Goal: Task Accomplishment & Management: Complete application form

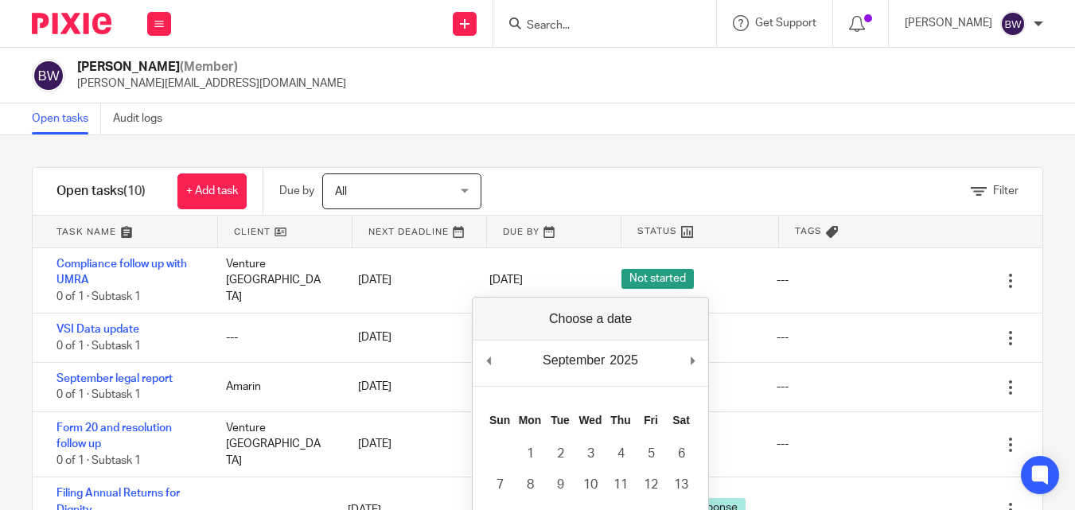
click at [696, 125] on div "Open tasks Audit logs" at bounding box center [537, 119] width 1075 height 32
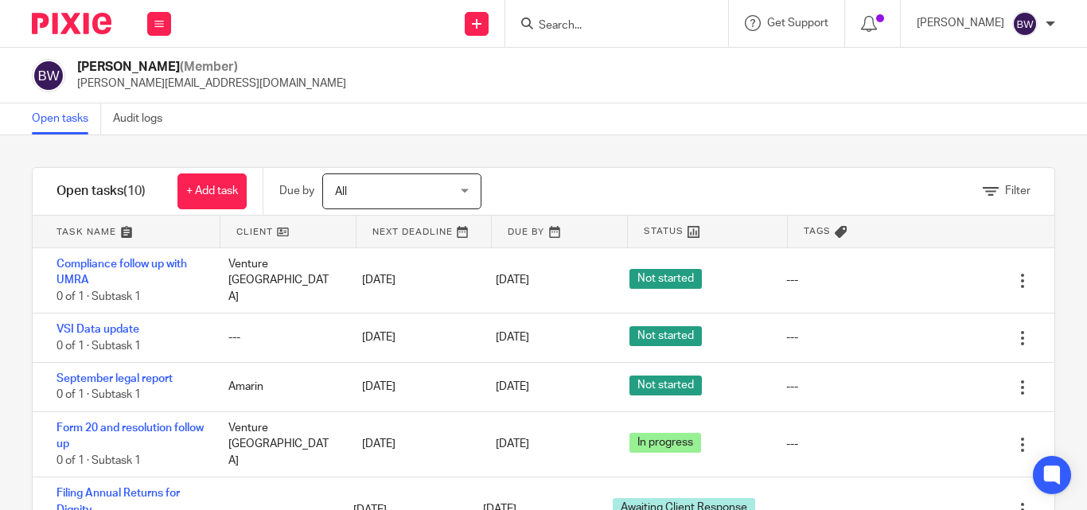
drag, startPoint x: 1059, startPoint y: 224, endPoint x: 1059, endPoint y: 240, distance: 15.9
click at [1059, 240] on div "Filter tasks Only show tasks matching all of these conditions 1 Client name Is …" at bounding box center [543, 322] width 1087 height 375
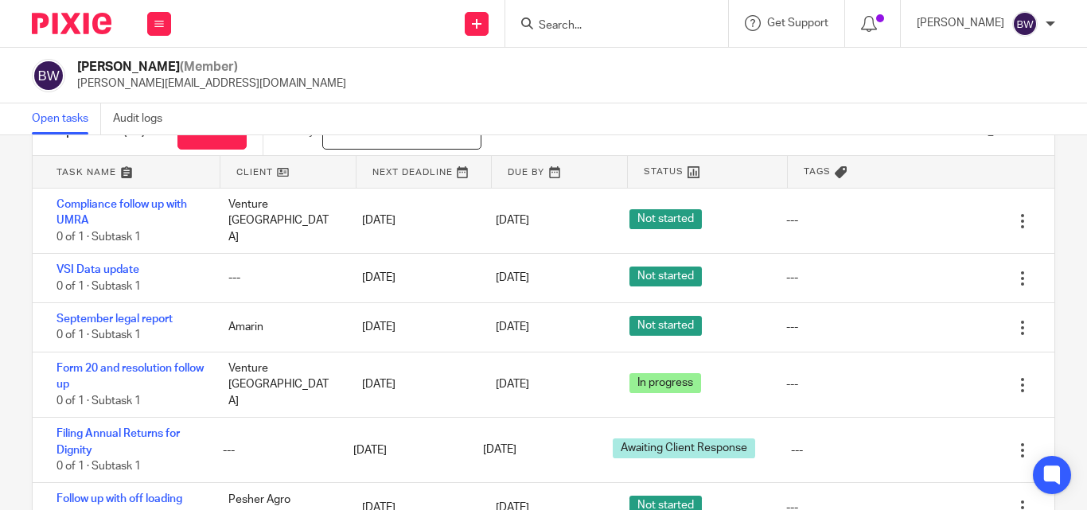
scroll to position [81, 0]
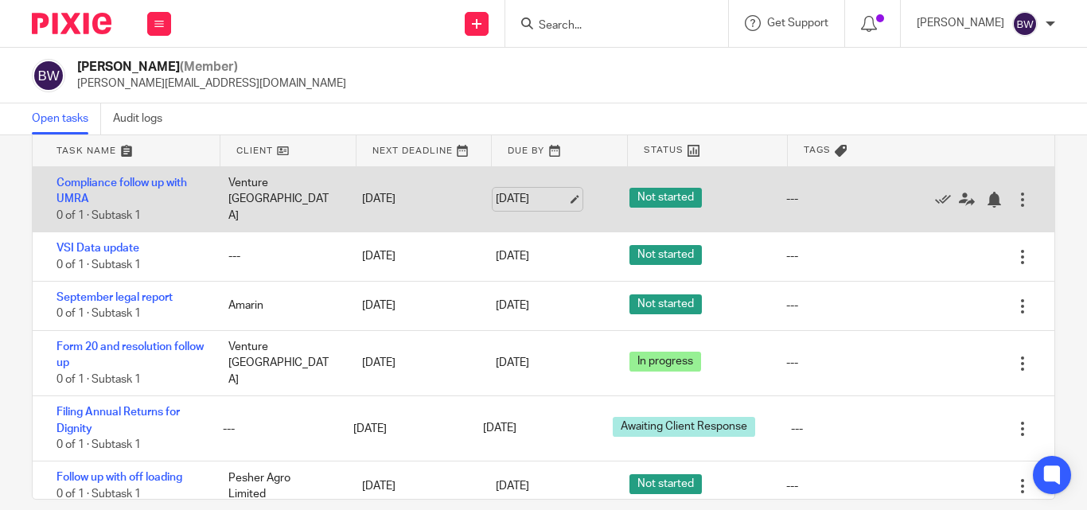
click at [496, 196] on link "24 Sep 2025" at bounding box center [532, 199] width 72 height 17
click at [167, 177] on link "Compliance follow up with UMRA" at bounding box center [122, 190] width 131 height 27
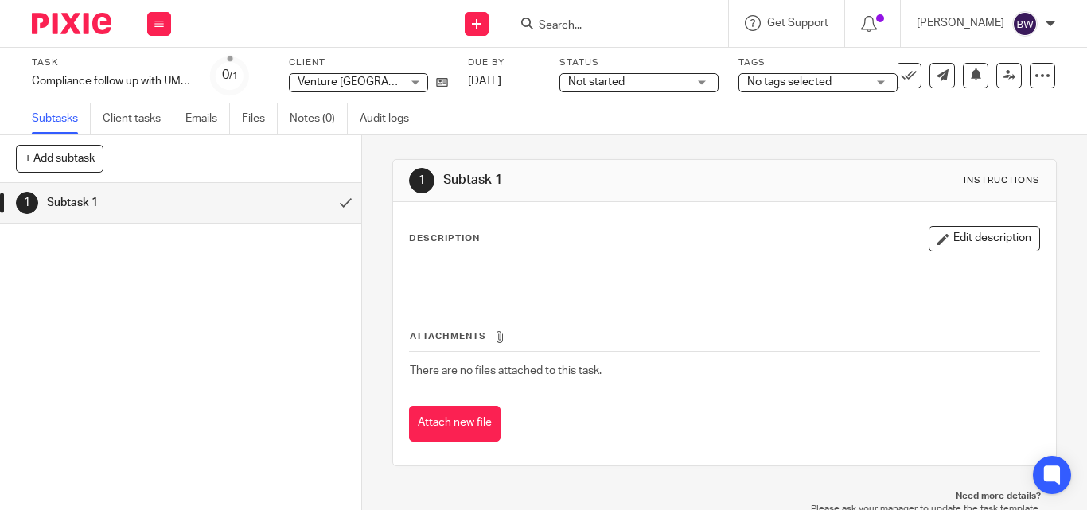
click at [597, 86] on span "Not started" at bounding box center [596, 81] width 57 height 11
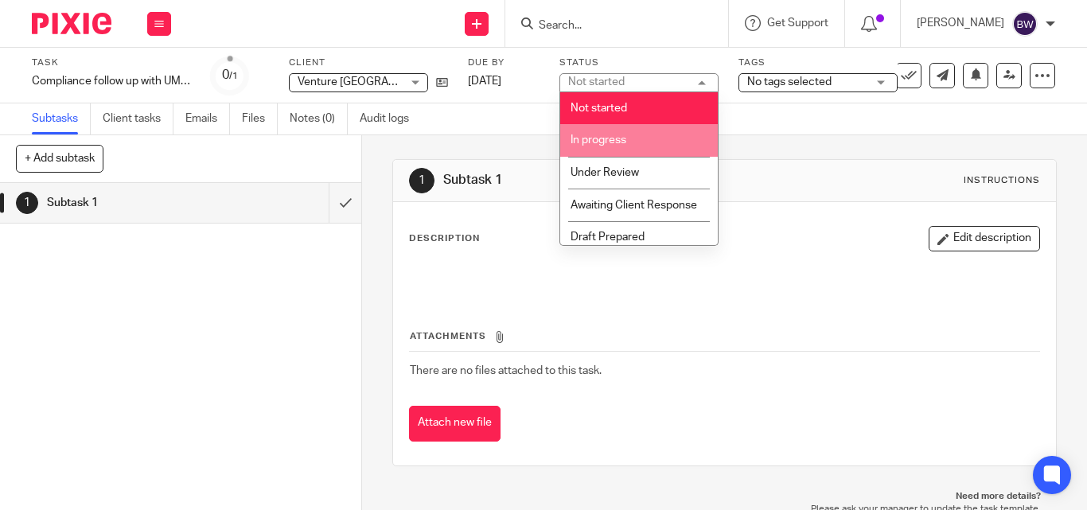
click at [614, 140] on span "In progress" at bounding box center [599, 140] width 56 height 11
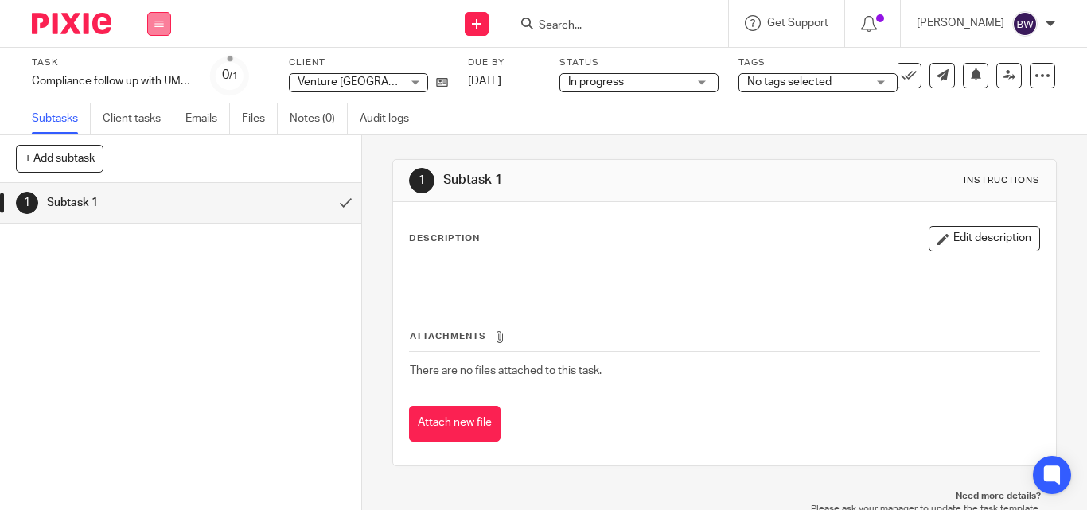
click at [166, 35] on button at bounding box center [159, 24] width 24 height 24
click at [155, 141] on link "Team" at bounding box center [151, 143] width 26 height 11
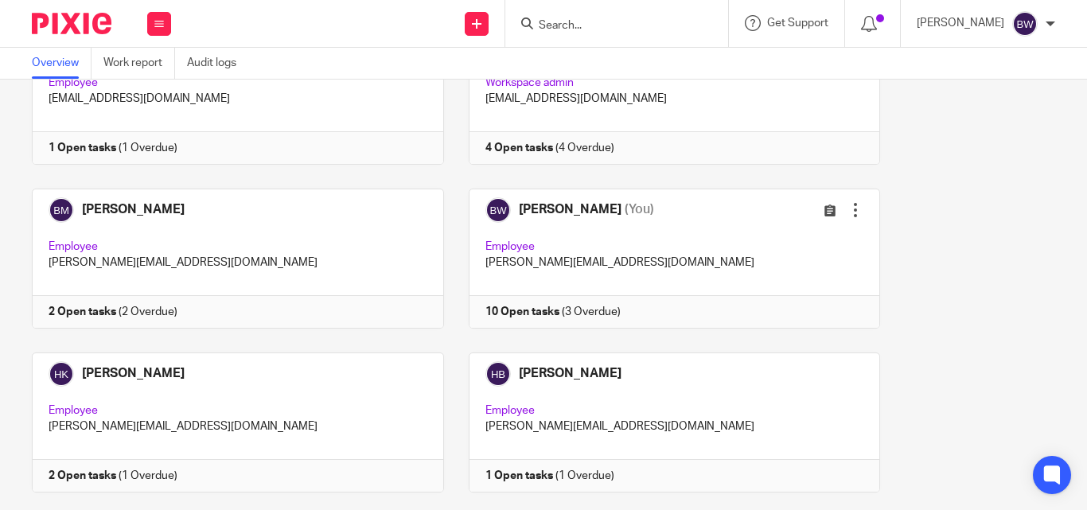
scroll to position [300, 0]
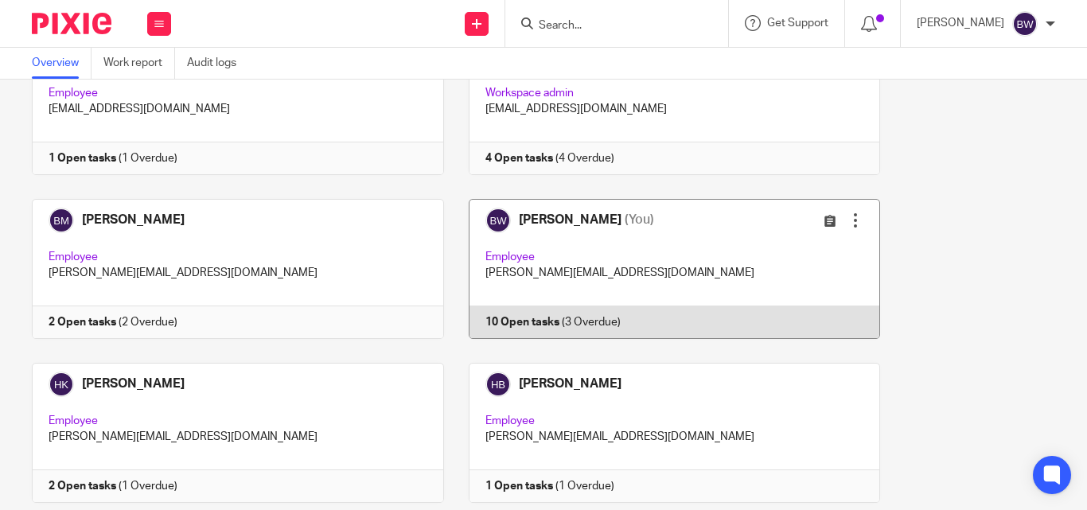
click at [616, 285] on link at bounding box center [662, 269] width 437 height 140
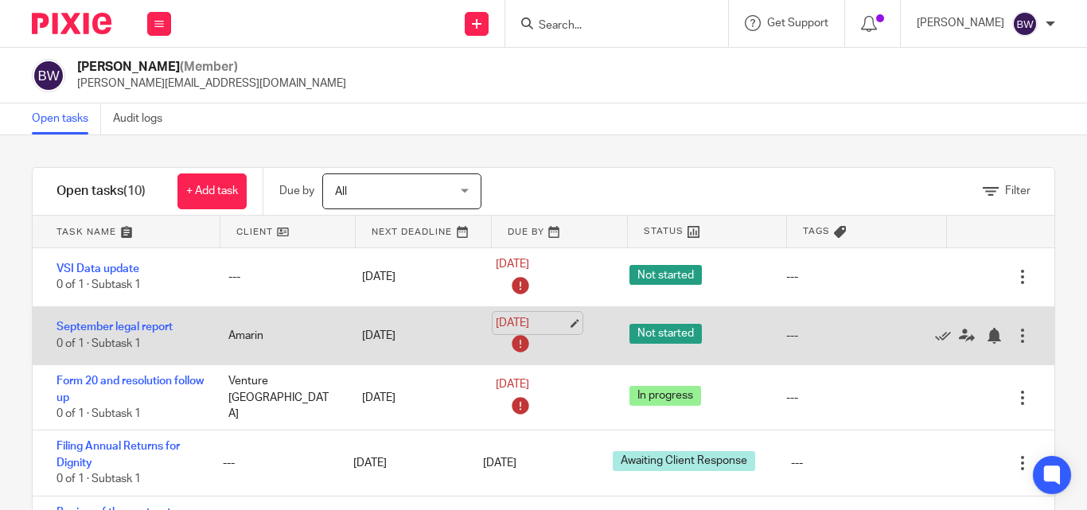
click at [504, 315] on link "[DATE]" at bounding box center [532, 323] width 72 height 17
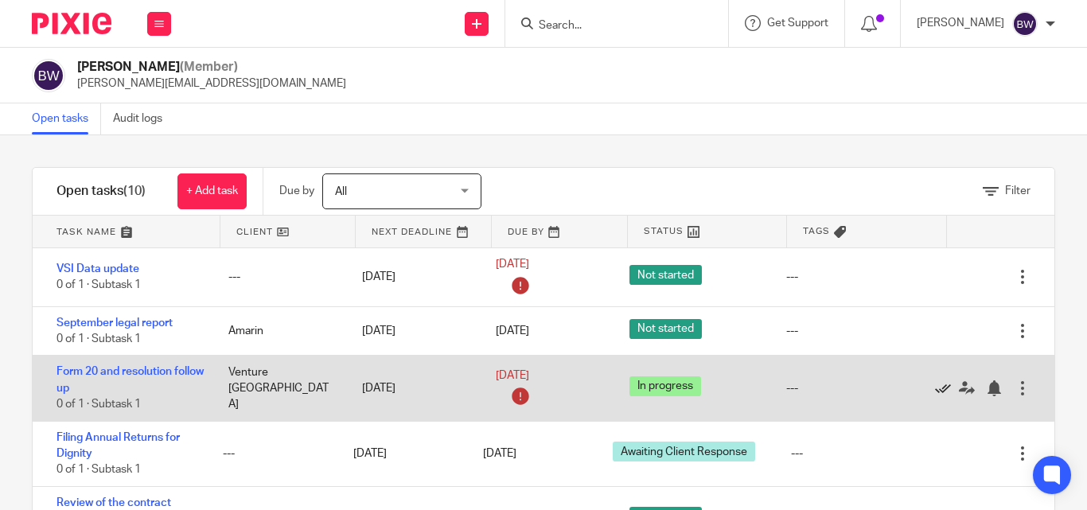
click at [935, 384] on icon at bounding box center [943, 388] width 16 height 16
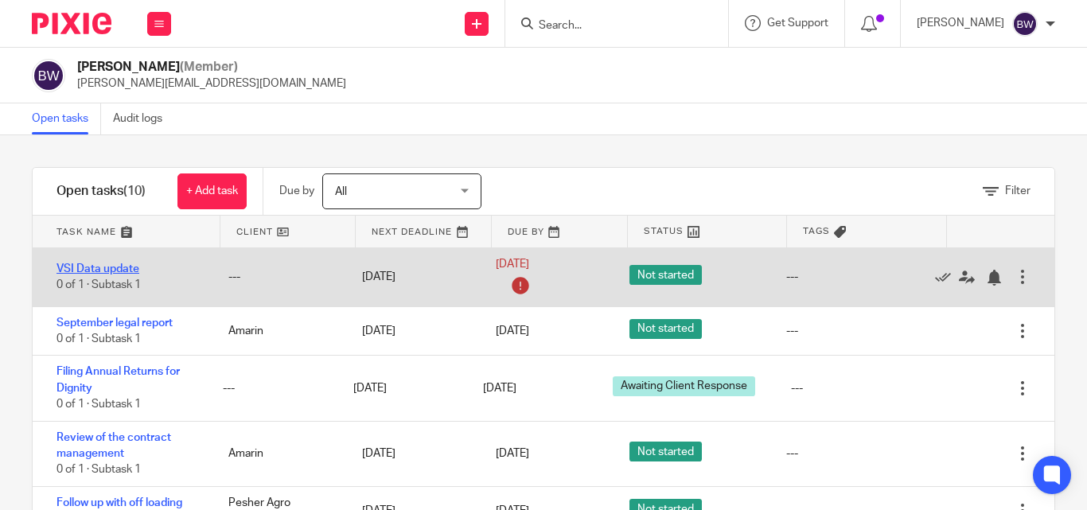
click at [118, 266] on link "VSI Data update" at bounding box center [98, 268] width 83 height 11
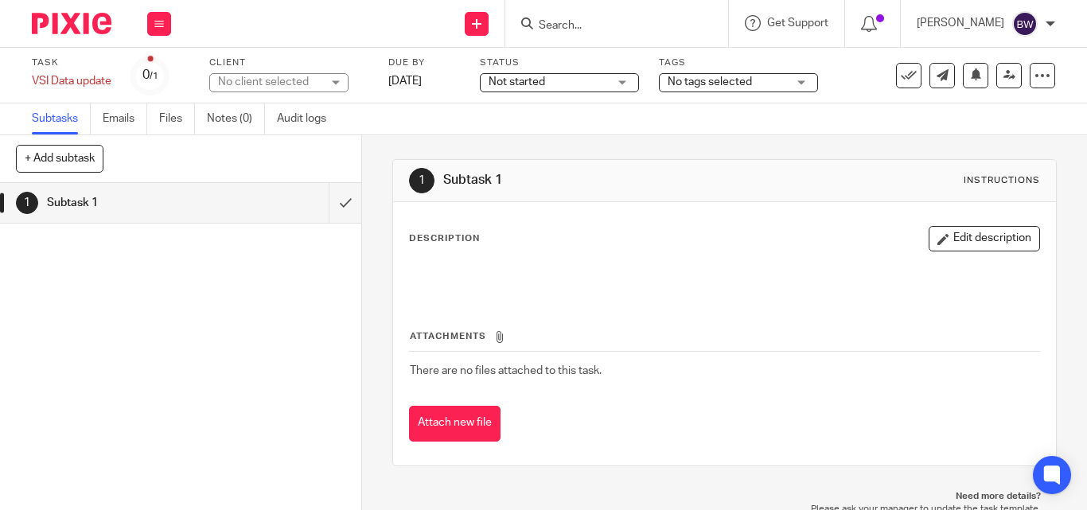
click at [617, 80] on div "Not started Not started" at bounding box center [559, 82] width 159 height 19
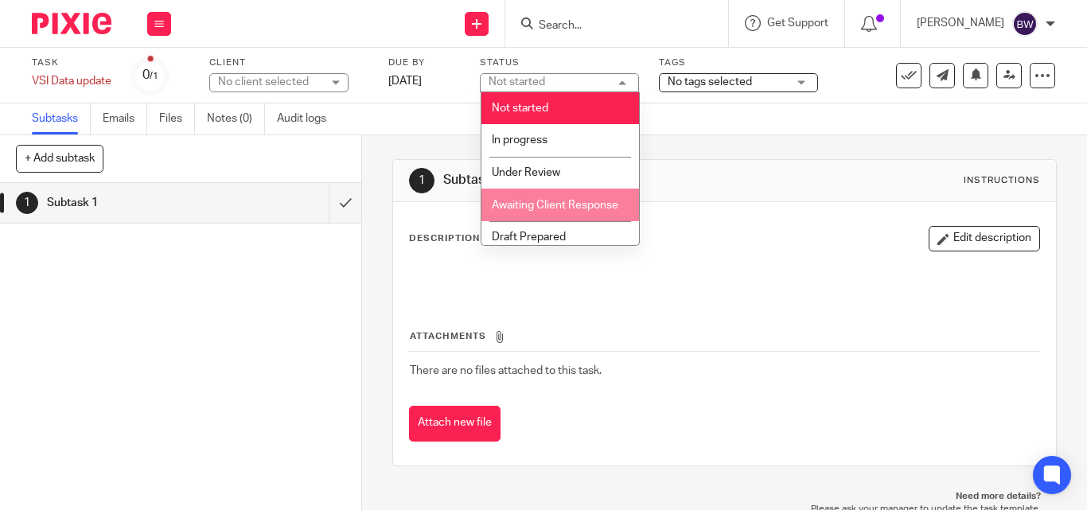
click at [545, 210] on span "Awaiting Client Response" at bounding box center [555, 205] width 127 height 11
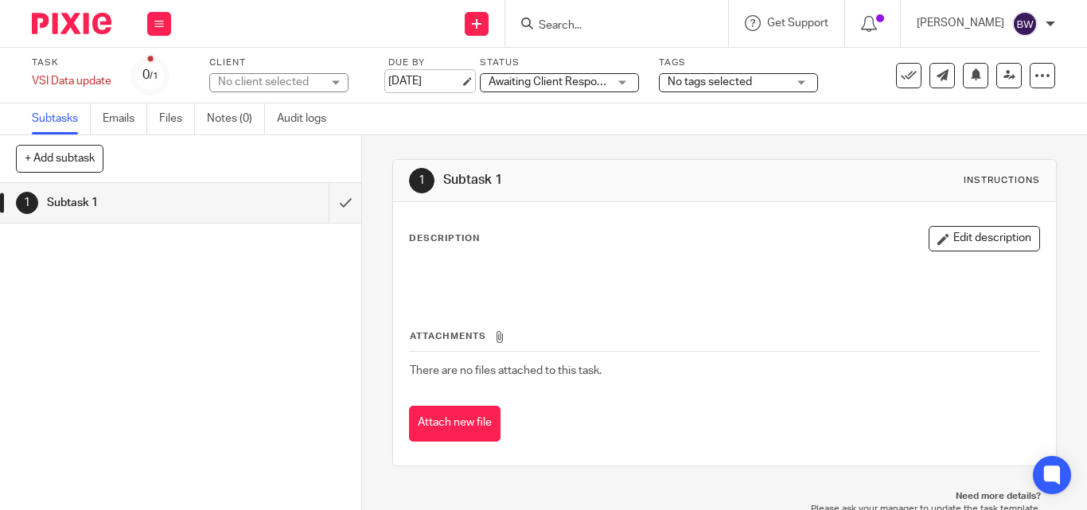
click at [435, 80] on link "[DATE]" at bounding box center [424, 81] width 72 height 17
click at [164, 23] on button at bounding box center [159, 24] width 24 height 24
click at [154, 138] on link "Team" at bounding box center [151, 143] width 26 height 11
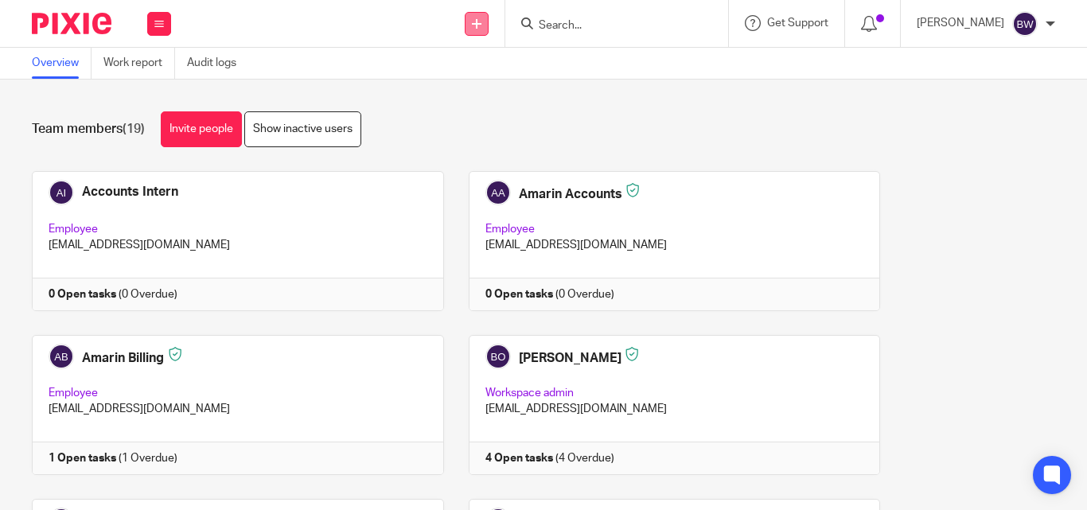
click at [475, 22] on icon at bounding box center [477, 24] width 10 height 10
click at [485, 89] on link "Create task" at bounding box center [478, 97] width 111 height 23
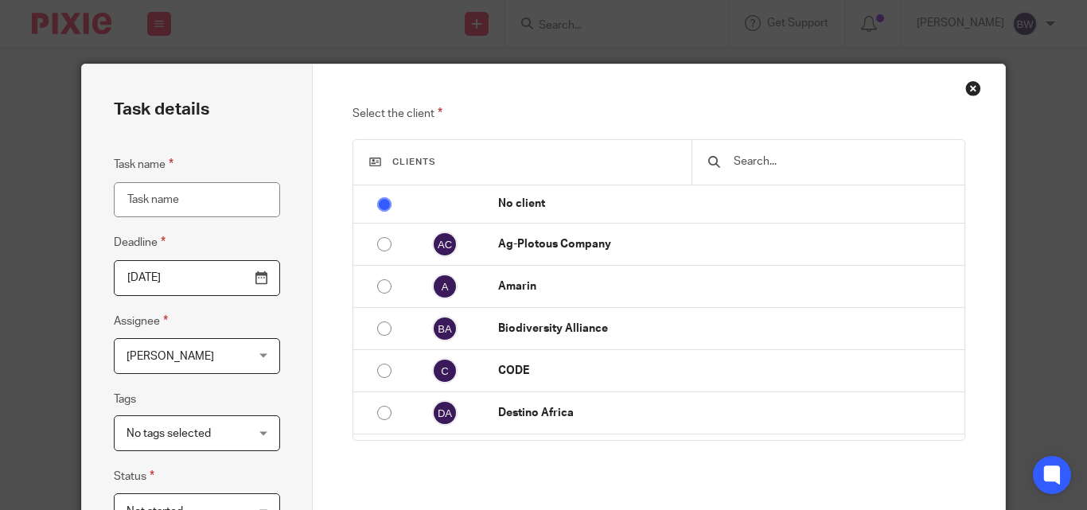
click at [152, 199] on input "Task name" at bounding box center [197, 200] width 166 height 36
type input "Resolution and form 18"
click at [757, 166] on input "text" at bounding box center [840, 162] width 216 height 18
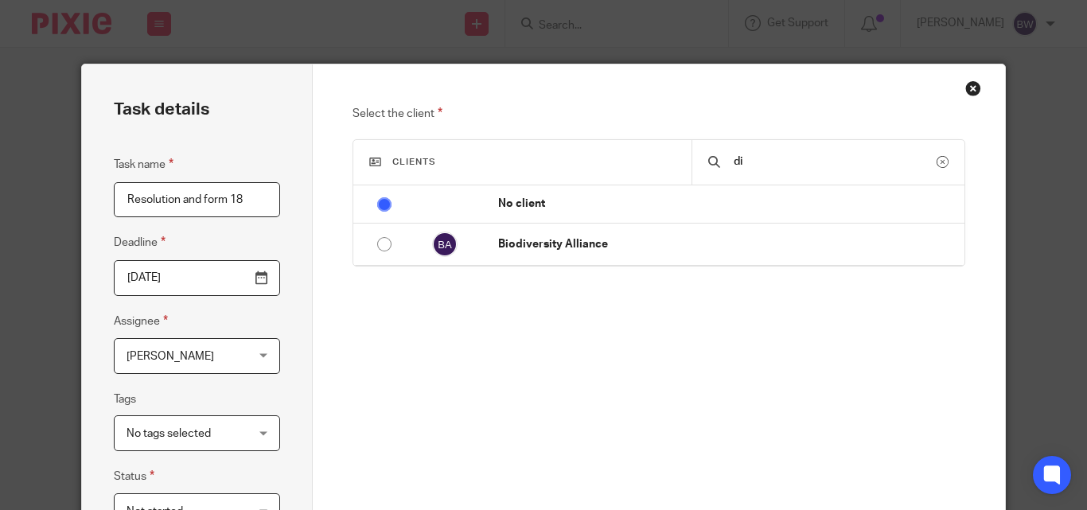
type input "d"
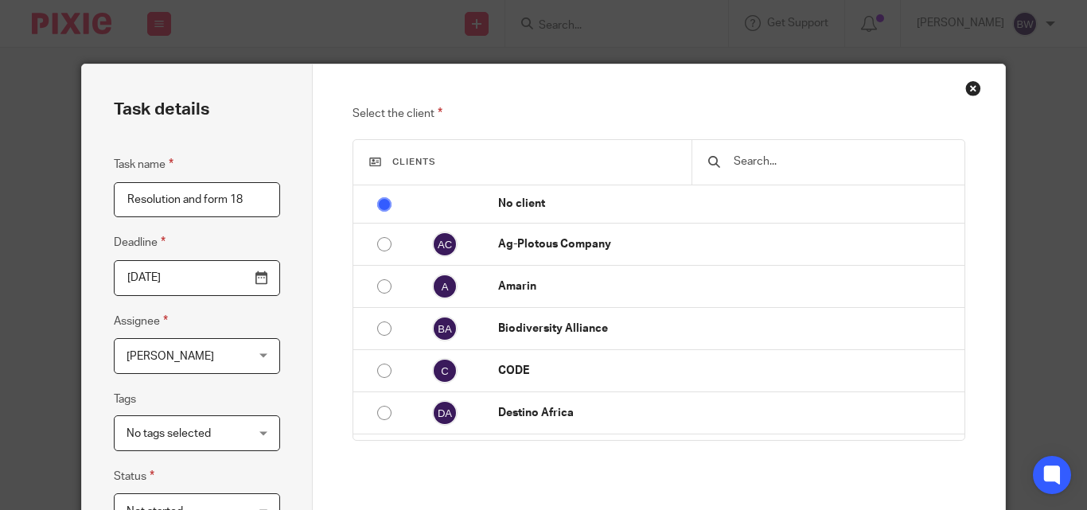
click at [252, 194] on input "Resolution and form 18" at bounding box center [197, 200] width 166 height 36
click at [123, 197] on input "Resolution and form 18" at bounding box center [197, 200] width 166 height 36
click at [232, 199] on input "Draft Resolution and form 18" at bounding box center [197, 200] width 166 height 36
type input "Draft Resolution and form 18 for Dignity"
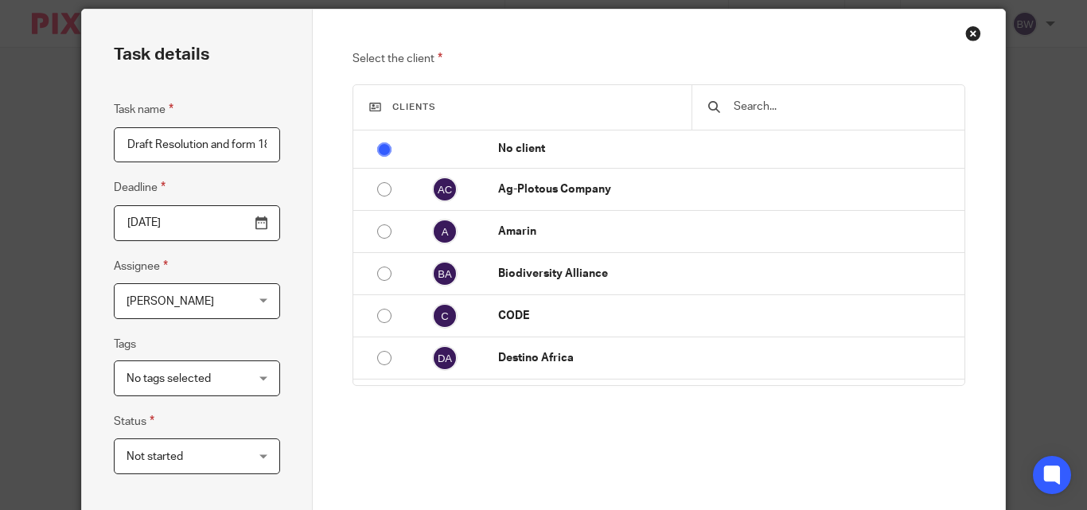
scroll to position [248, 0]
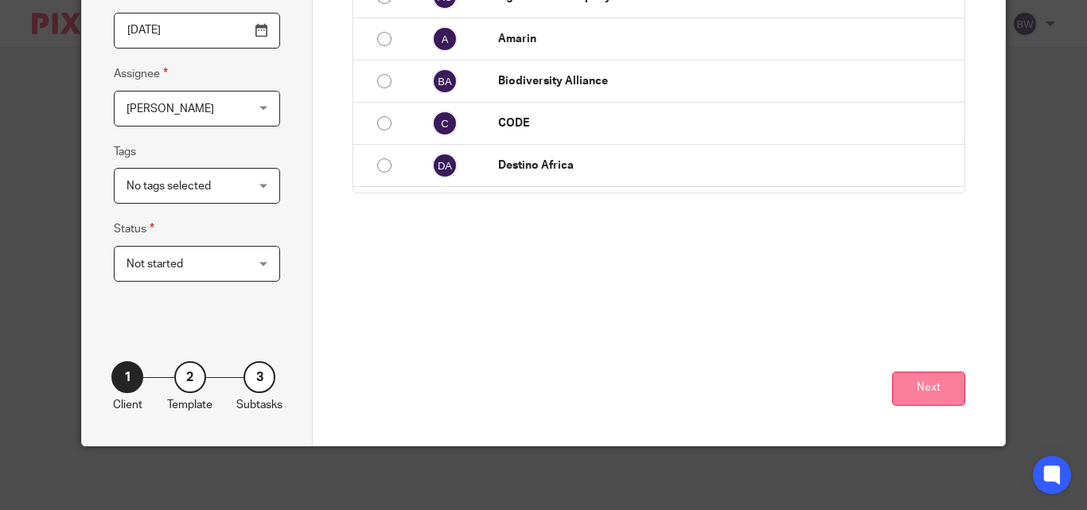
click at [922, 392] on button "Next" at bounding box center [928, 389] width 73 height 34
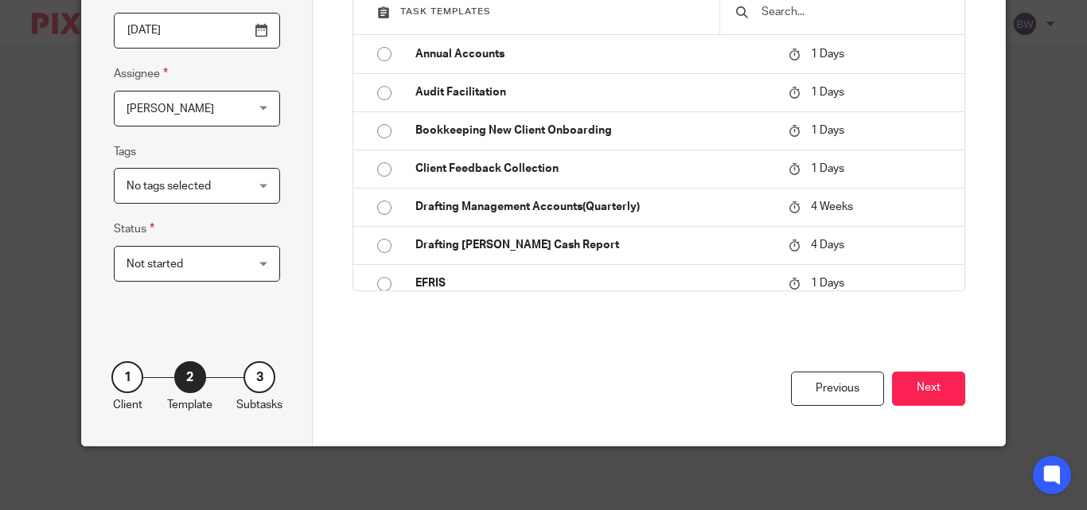
drag, startPoint x: 922, startPoint y: 392, endPoint x: 915, endPoint y: 368, distance: 24.2
click at [915, 368] on div "Previous Next" at bounding box center [659, 392] width 612 height 106
click at [911, 395] on button "Next" at bounding box center [928, 389] width 73 height 34
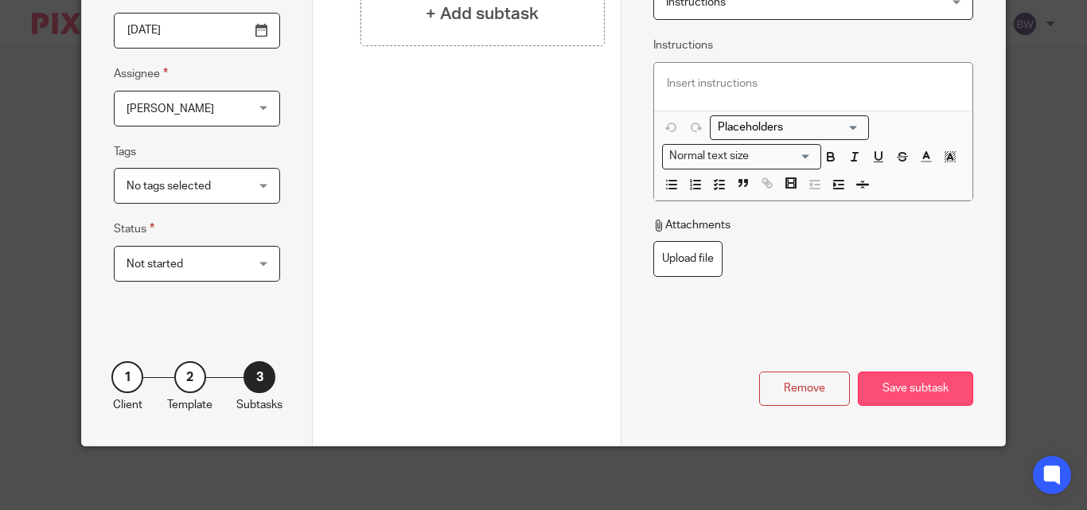
click at [903, 392] on div "Save subtask" at bounding box center [915, 389] width 115 height 34
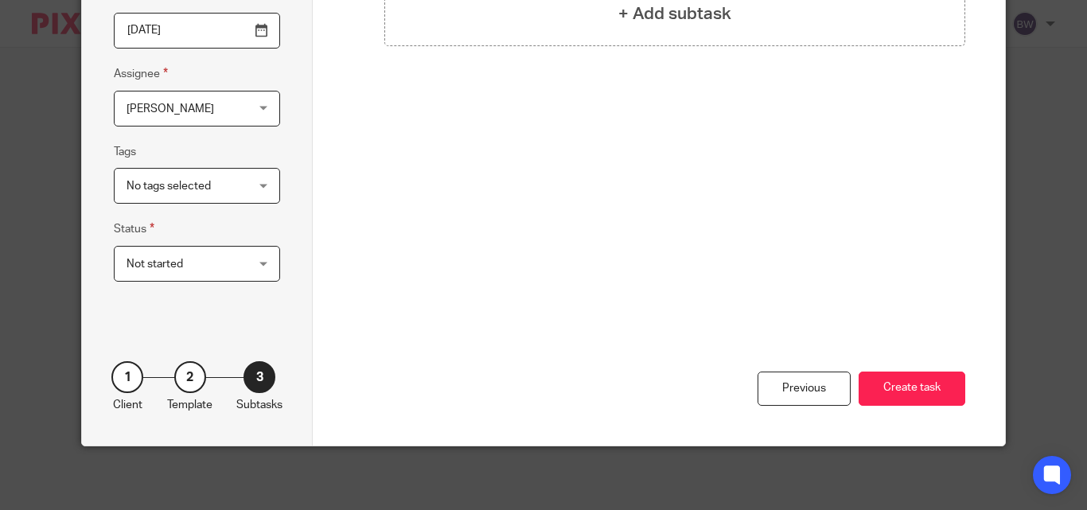
click at [903, 392] on button "Create task" at bounding box center [912, 389] width 107 height 34
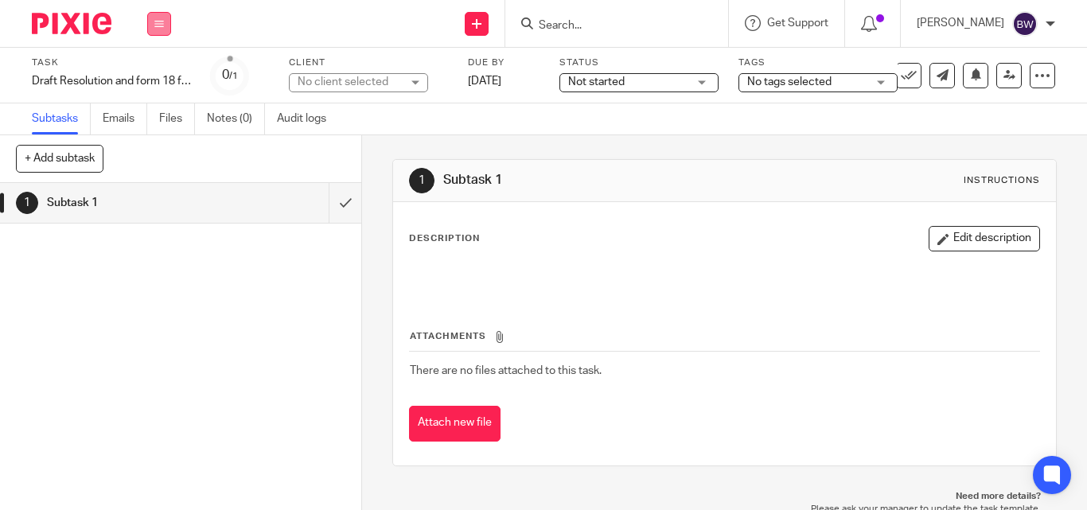
click at [166, 16] on button at bounding box center [159, 24] width 24 height 24
click at [149, 134] on li "Team" at bounding box center [159, 144] width 42 height 23
click at [146, 142] on link "Team" at bounding box center [151, 143] width 26 height 11
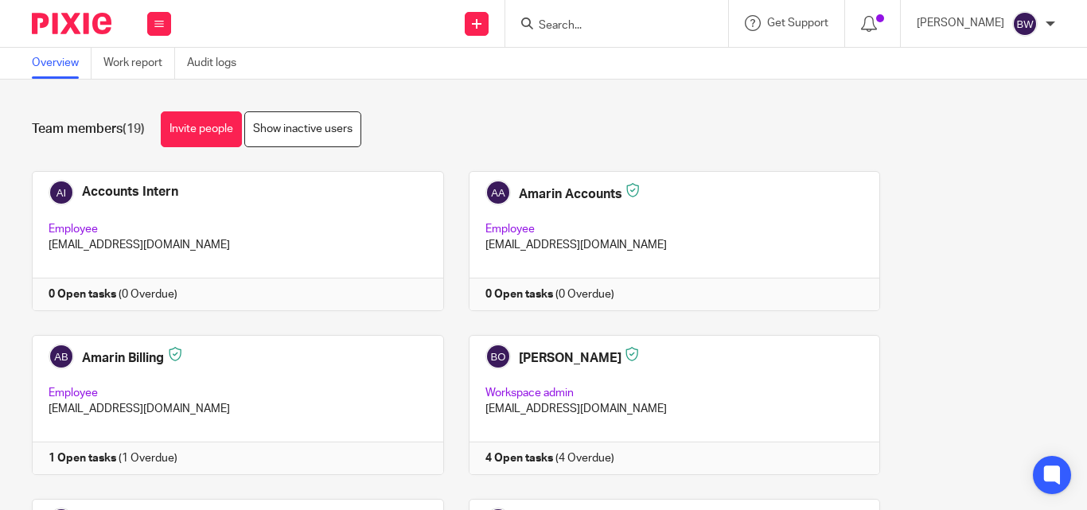
scroll to position [220, 0]
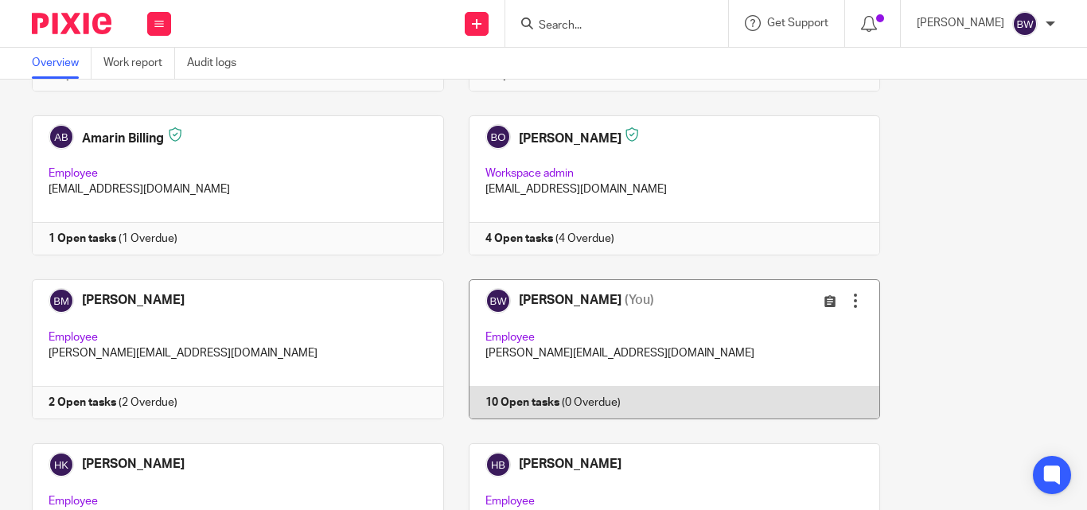
click at [674, 318] on link at bounding box center [662, 349] width 437 height 140
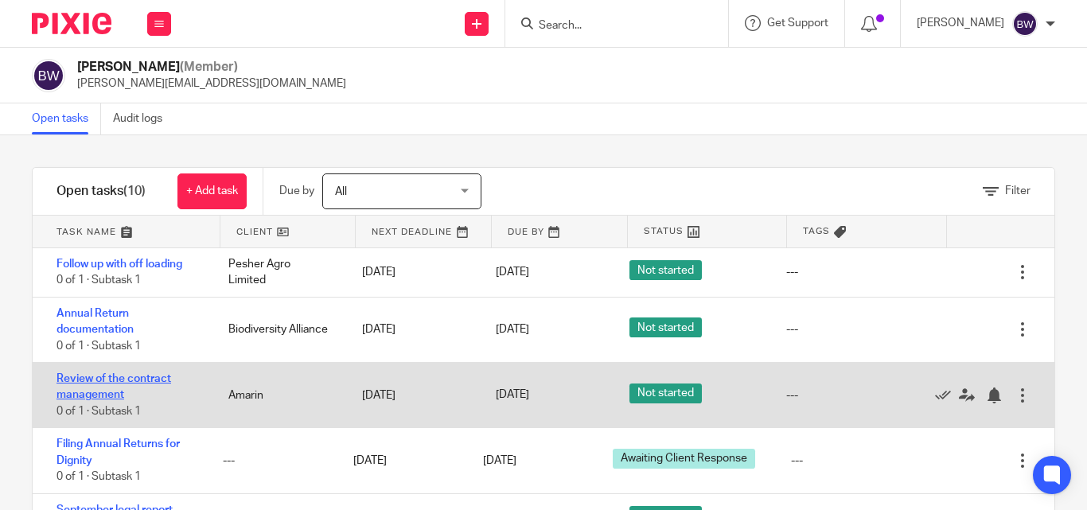
click at [115, 382] on link "Review of the contract management" at bounding box center [114, 386] width 115 height 27
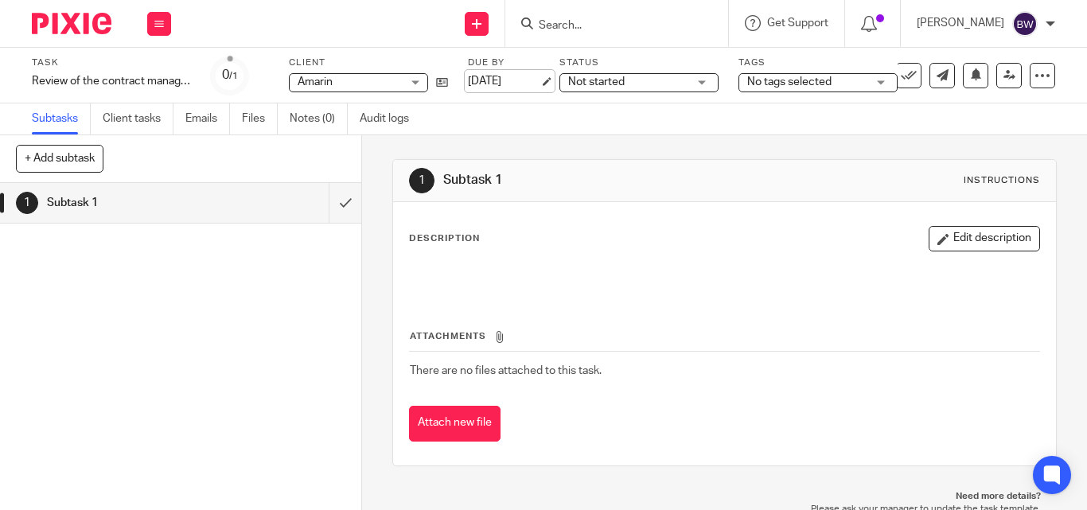
click at [519, 79] on link "[DATE]" at bounding box center [504, 81] width 72 height 17
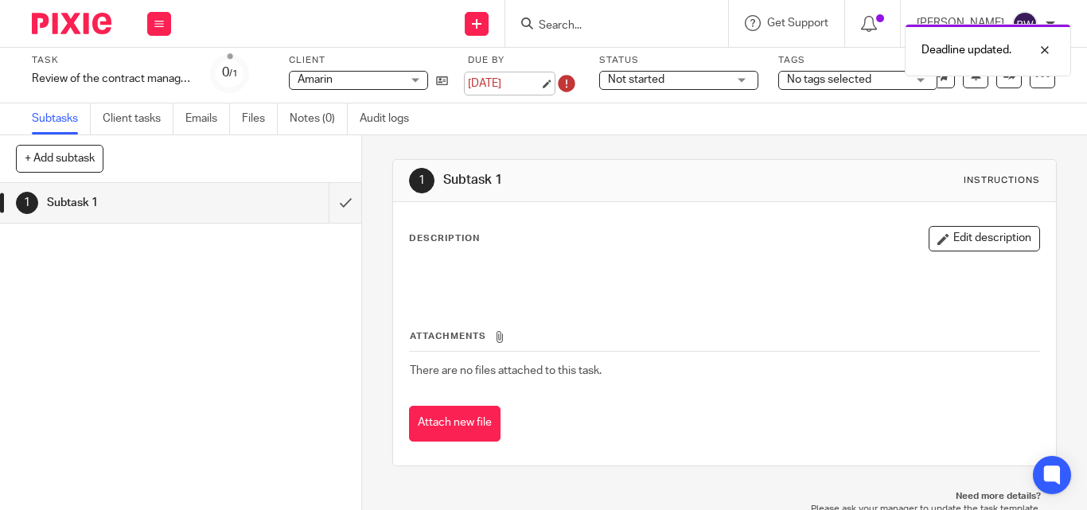
click at [526, 80] on link "22 Sep 2025" at bounding box center [504, 84] width 72 height 17
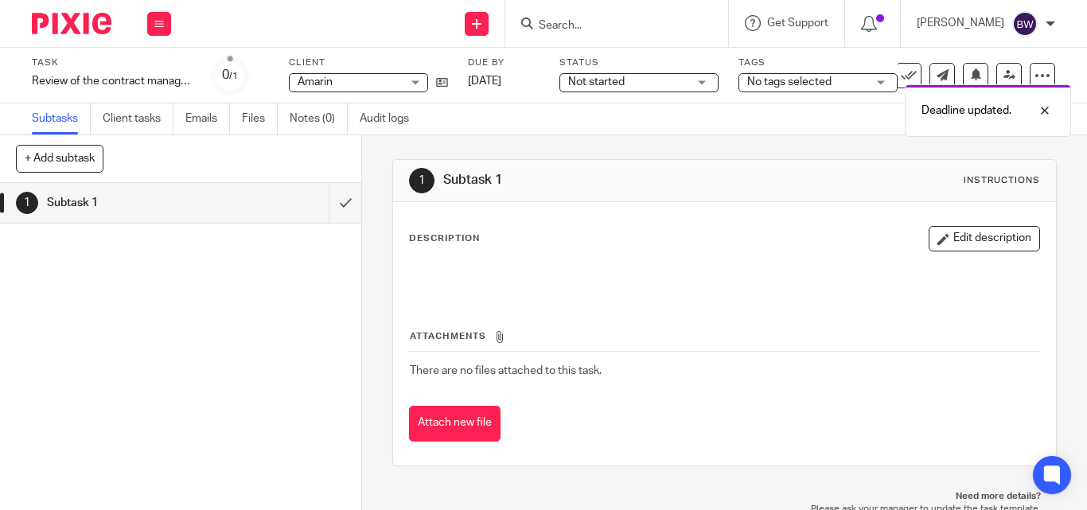
click at [696, 80] on div "Deadline updated. Deadline updated." at bounding box center [808, 76] width 528 height 121
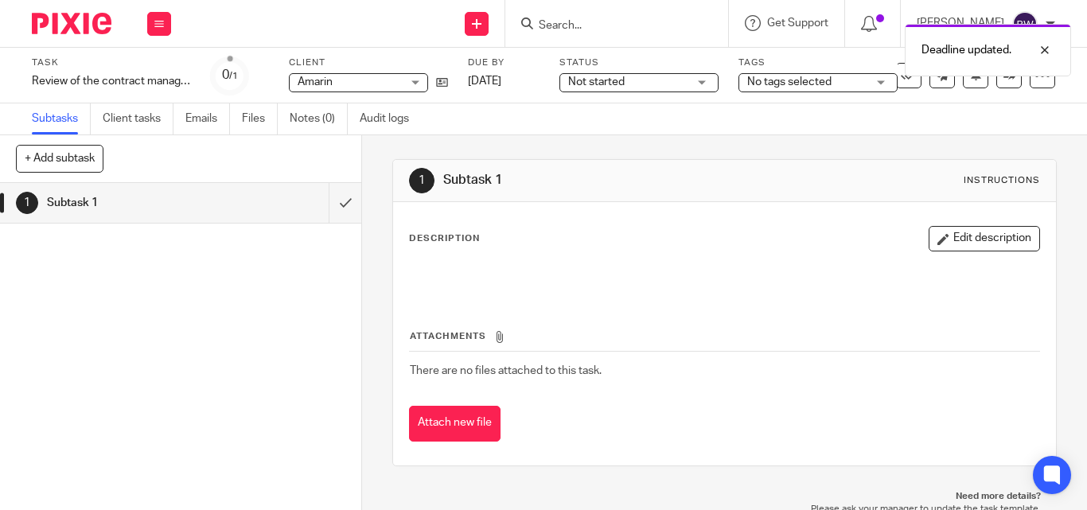
click at [692, 80] on div "Not started Not started" at bounding box center [639, 82] width 159 height 19
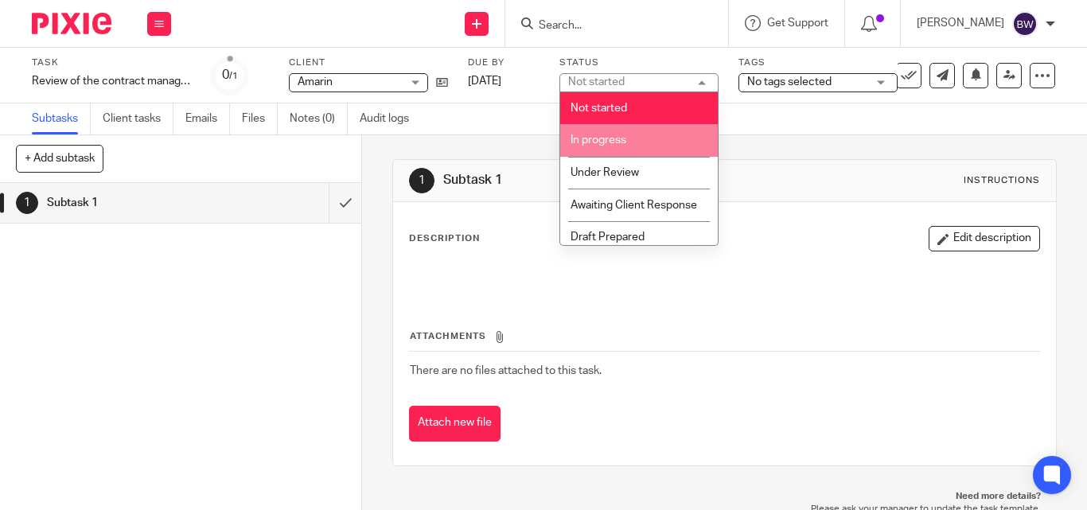
click at [668, 138] on li "In progress" at bounding box center [639, 140] width 158 height 33
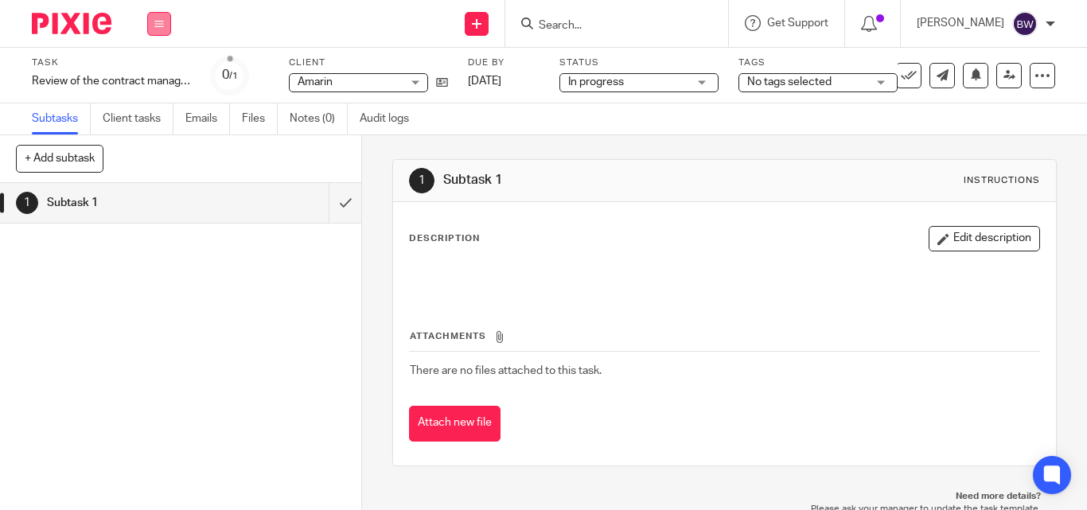
click at [157, 25] on icon at bounding box center [159, 24] width 10 height 10
click at [154, 143] on link "Team" at bounding box center [151, 143] width 26 height 11
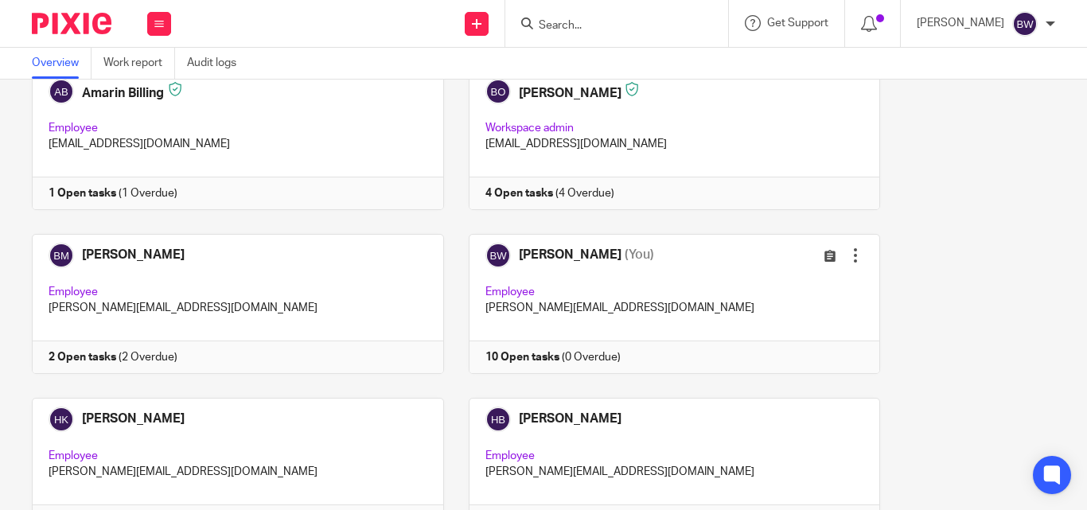
scroll to position [275, 0]
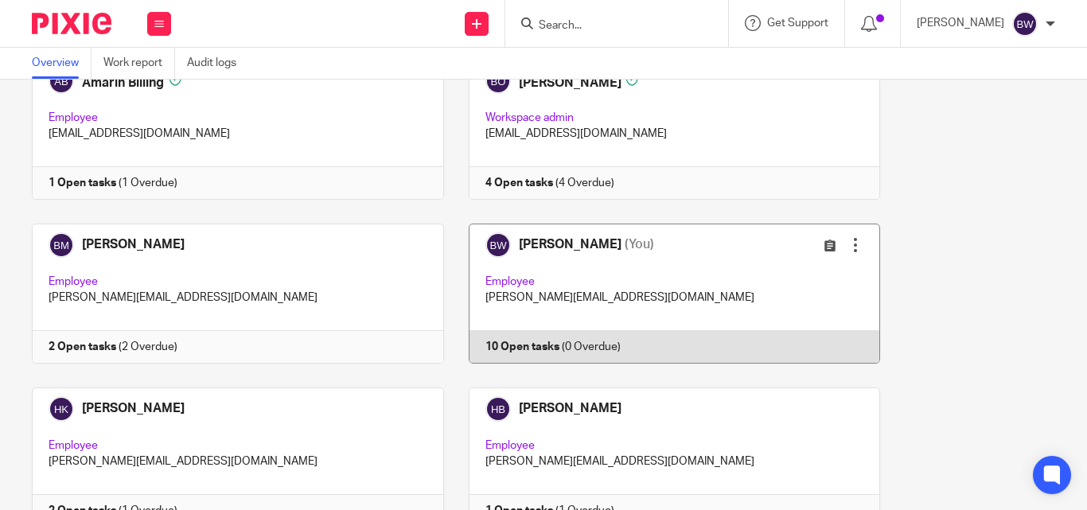
click at [612, 287] on link at bounding box center [662, 294] width 437 height 140
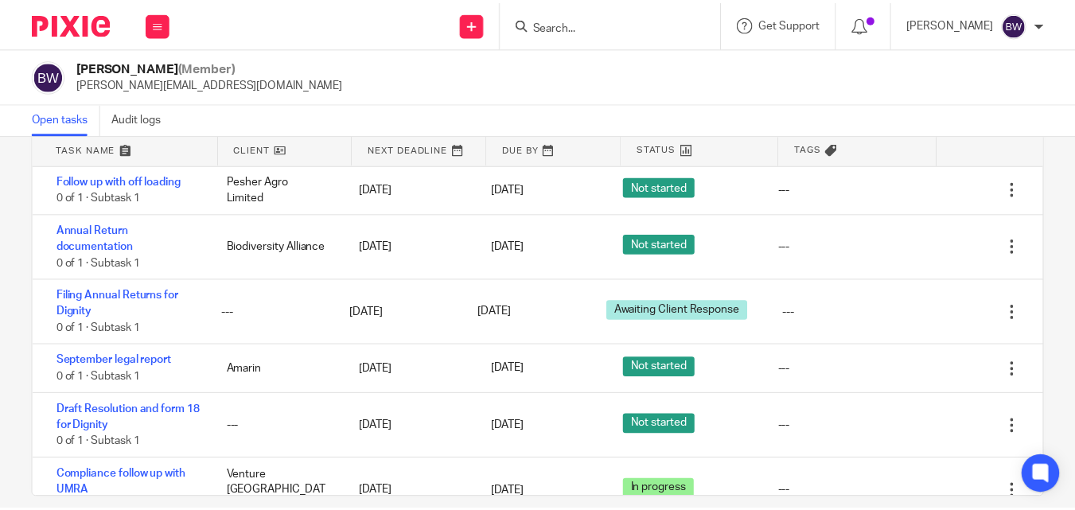
scroll to position [77, 0]
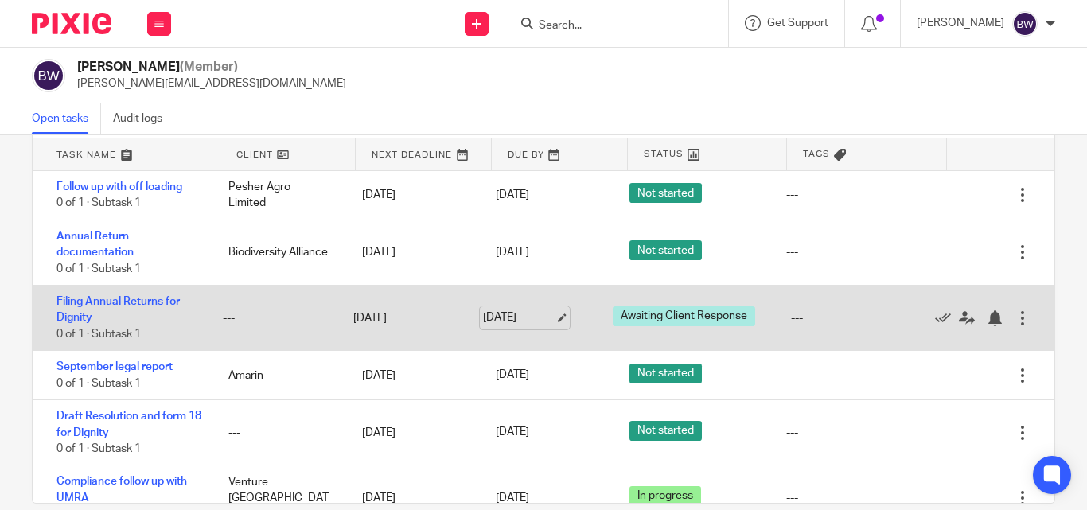
click at [497, 318] on link "[DATE]" at bounding box center [519, 318] width 72 height 17
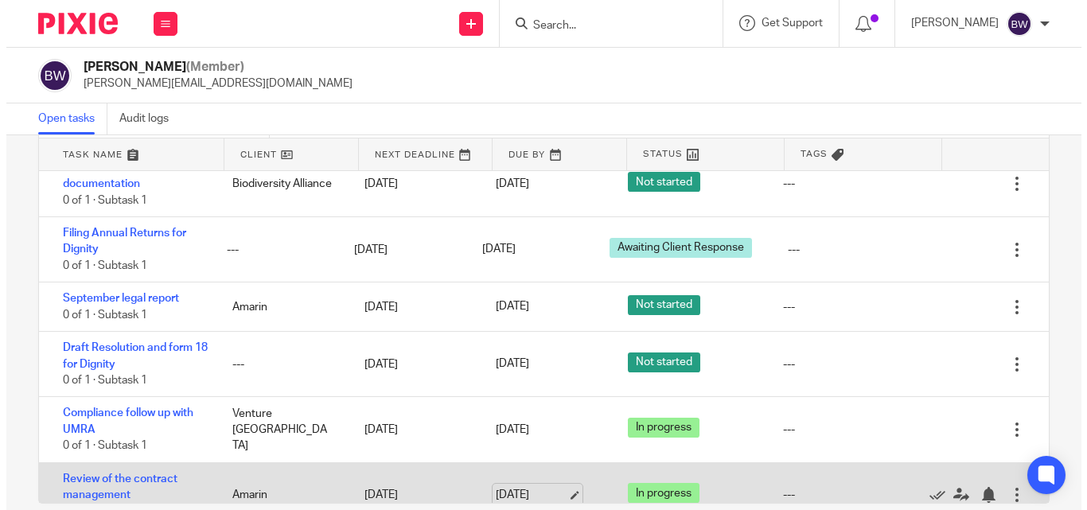
scroll to position [0, 0]
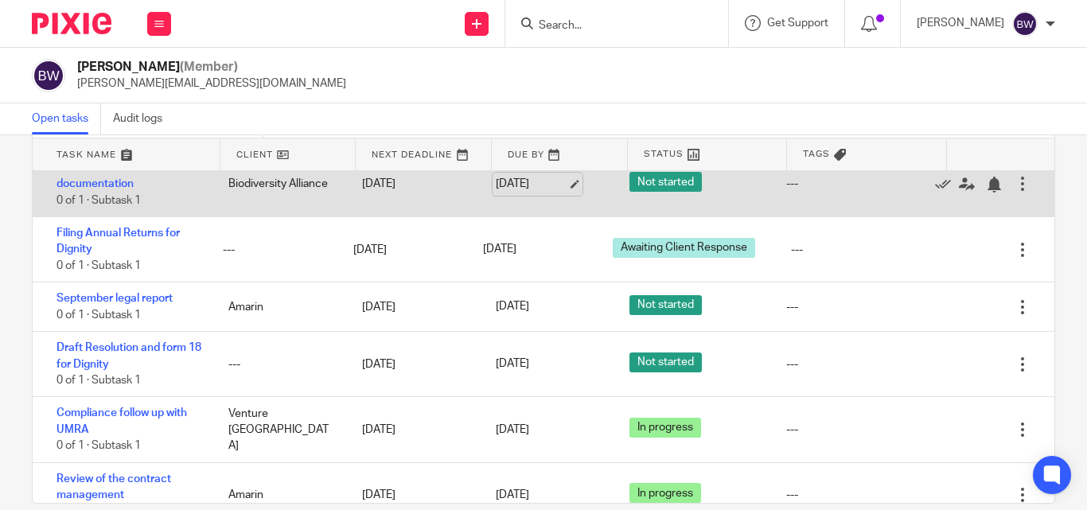
click at [508, 179] on link "[DATE]" at bounding box center [532, 184] width 72 height 17
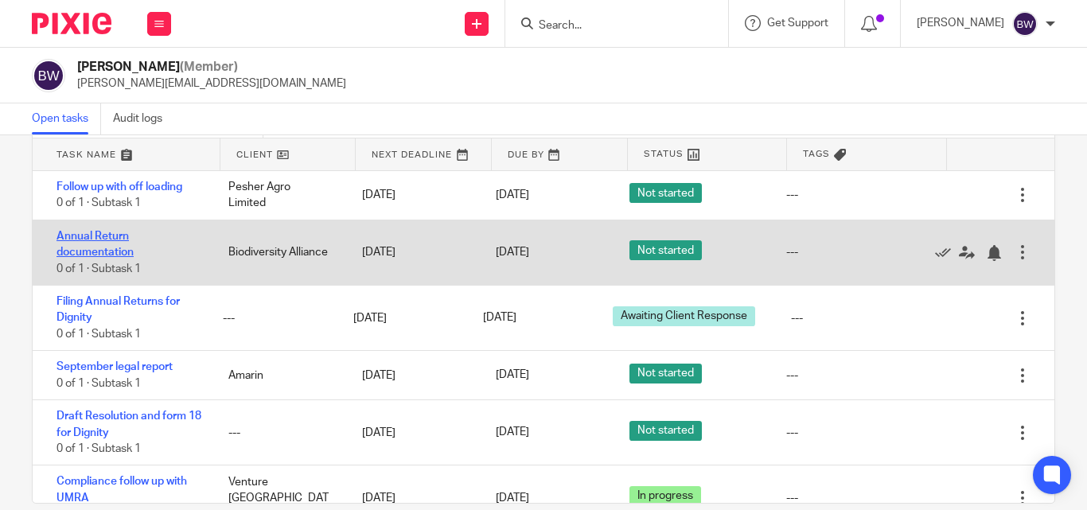
click at [95, 233] on link "Annual Return documentation" at bounding box center [95, 244] width 77 height 27
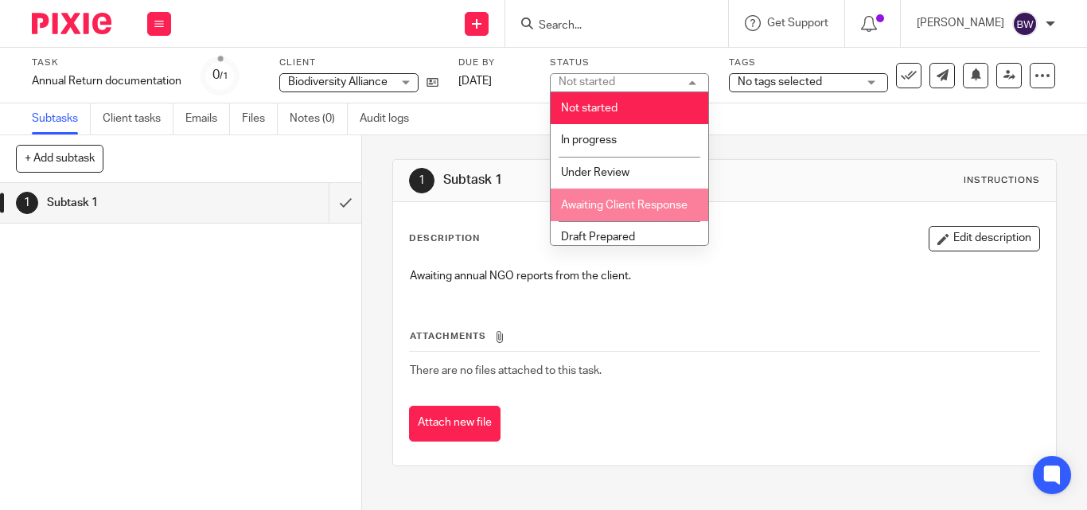
click at [626, 205] on span "Awaiting Client Response" at bounding box center [624, 205] width 127 height 11
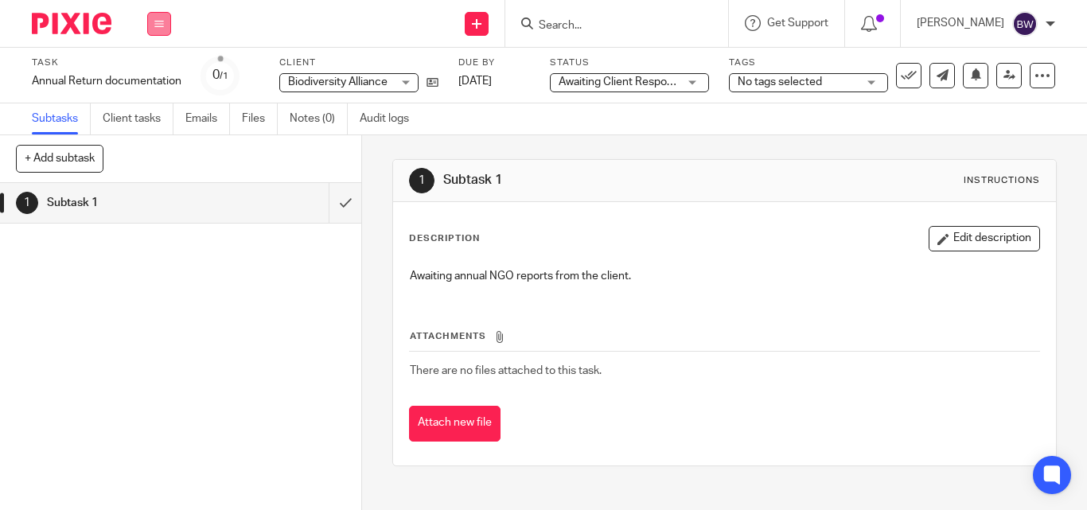
click at [155, 28] on icon at bounding box center [159, 24] width 10 height 10
click at [148, 144] on link "Team" at bounding box center [151, 143] width 26 height 11
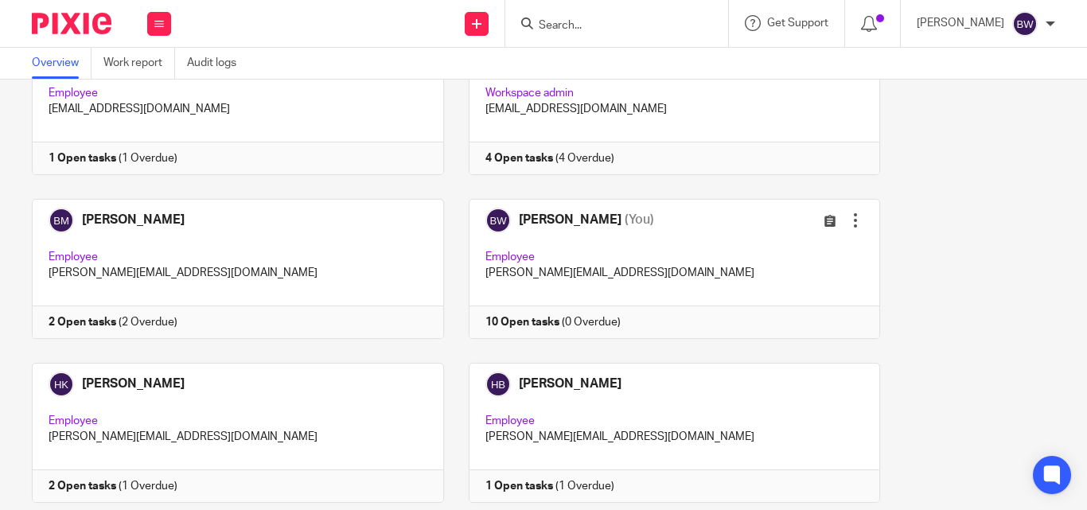
scroll to position [303, 0]
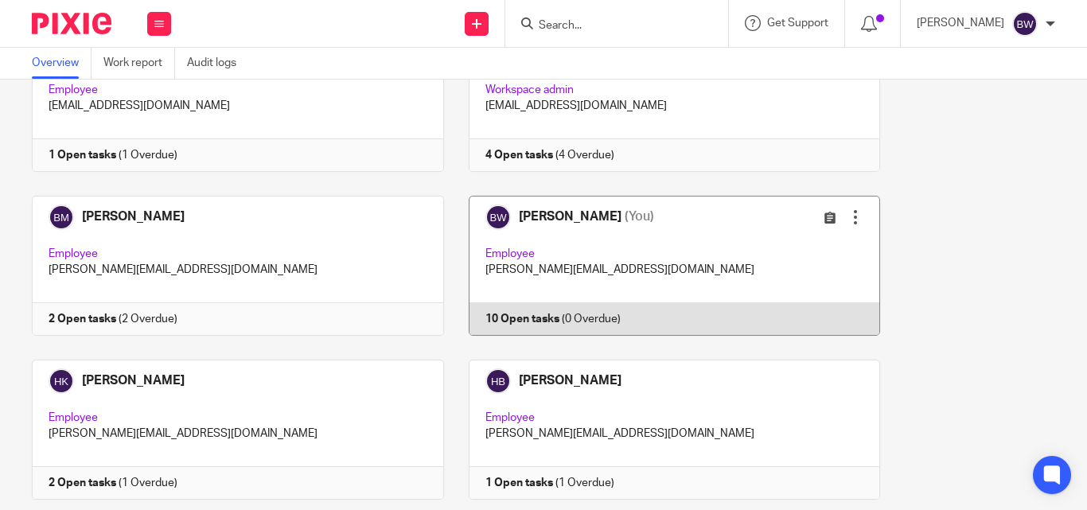
click at [638, 272] on link at bounding box center [662, 266] width 437 height 140
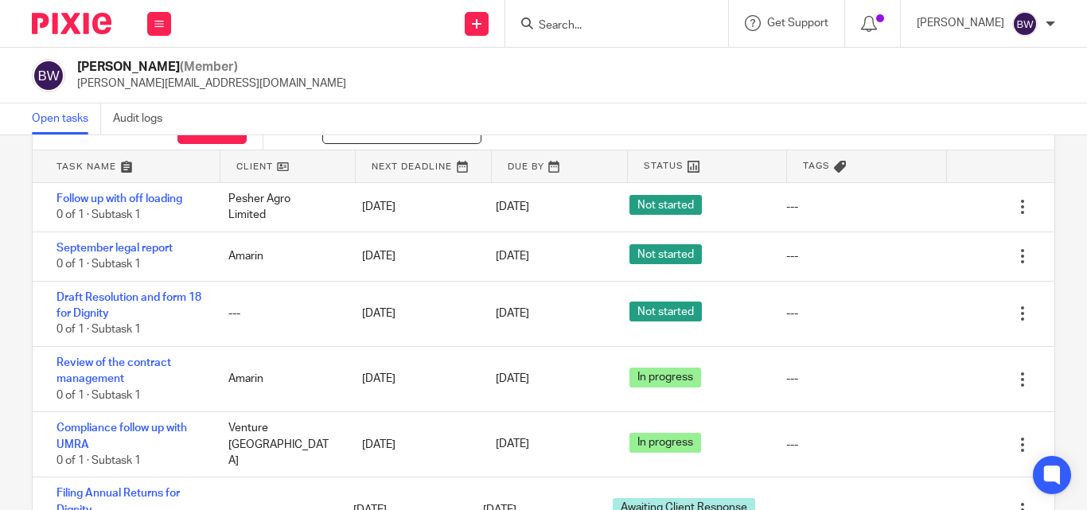
scroll to position [67, 0]
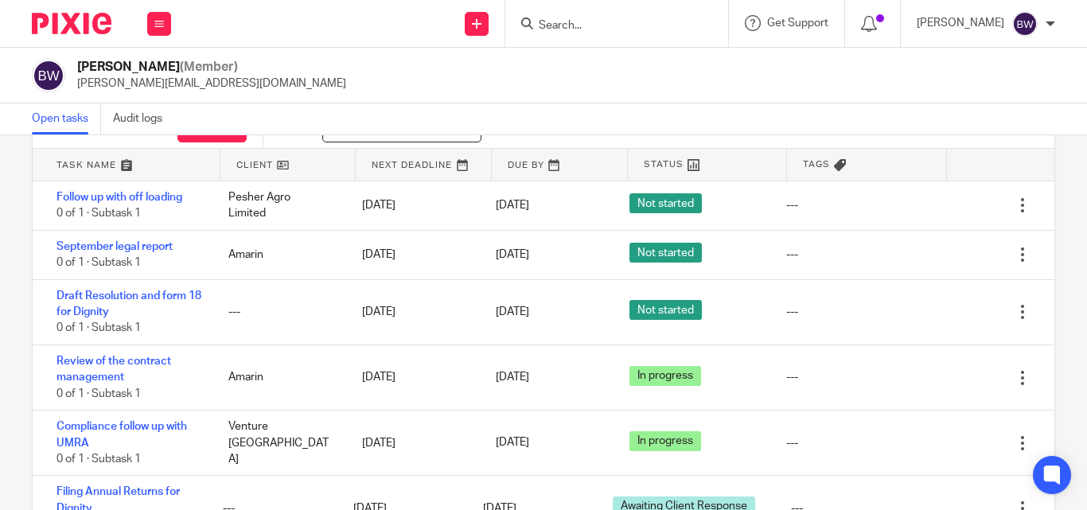
click at [475, 9] on div "Send new email Create task Add client Request signature" at bounding box center [477, 23] width 57 height 47
click at [471, 91] on link "Create task" at bounding box center [478, 97] width 111 height 23
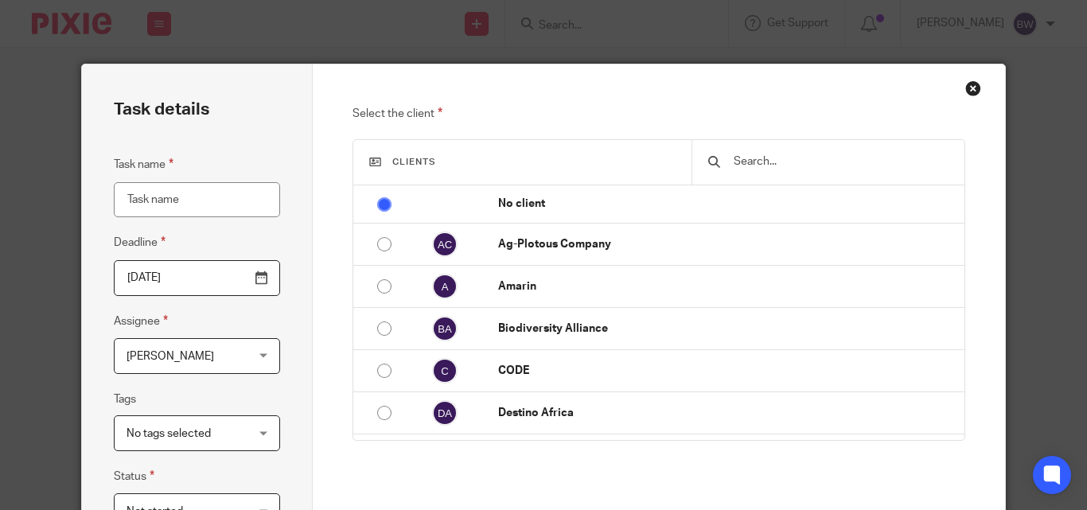
click at [232, 33] on div "Task details Task name Deadline [DATE] Assignee [PERSON_NAME] [PERSON_NAME] Cli…" at bounding box center [543, 255] width 1087 height 510
click at [969, 88] on div "Close this dialog window" at bounding box center [973, 88] width 16 height 16
